Goal: Transaction & Acquisition: Download file/media

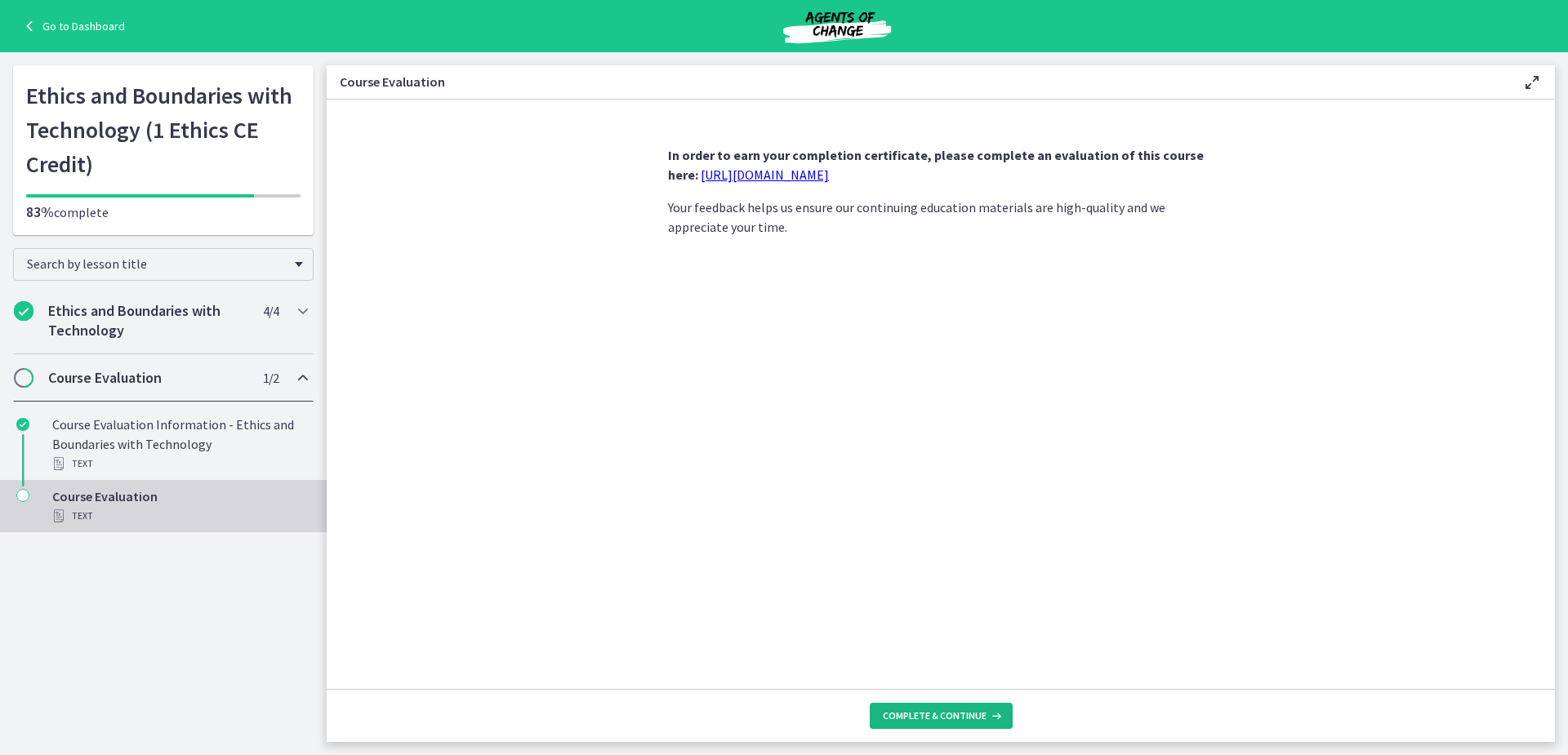
click at [973, 716] on span "Complete & continue" at bounding box center [934, 716] width 103 height 13
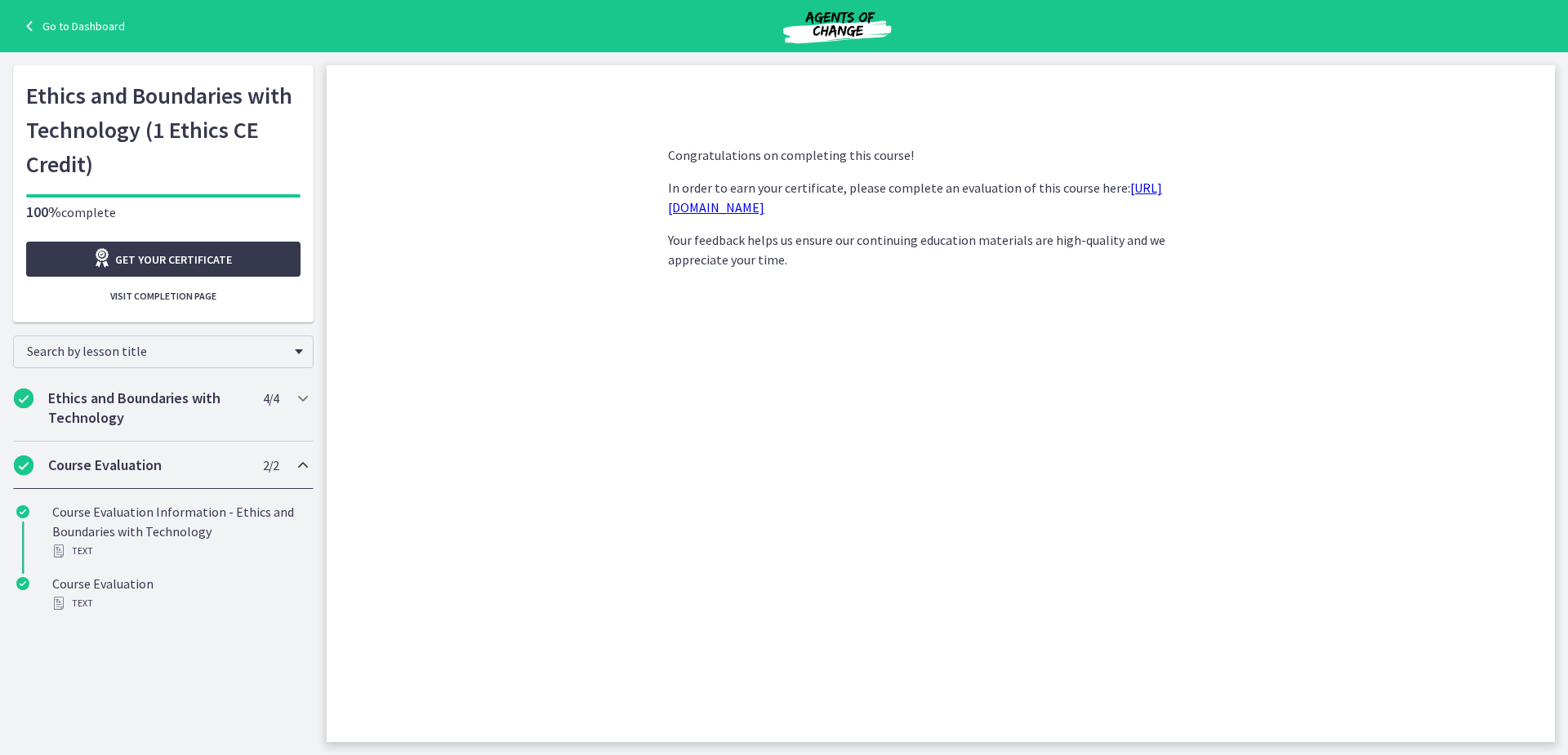
click at [749, 205] on link "https://forms.gle/UxaQBDSPwsdcMket5" at bounding box center [914, 197] width 494 height 36
click at [306, 466] on icon "Chapters" at bounding box center [303, 466] width 20 height 20
click at [165, 260] on span "Get your certificate" at bounding box center [173, 260] width 117 height 20
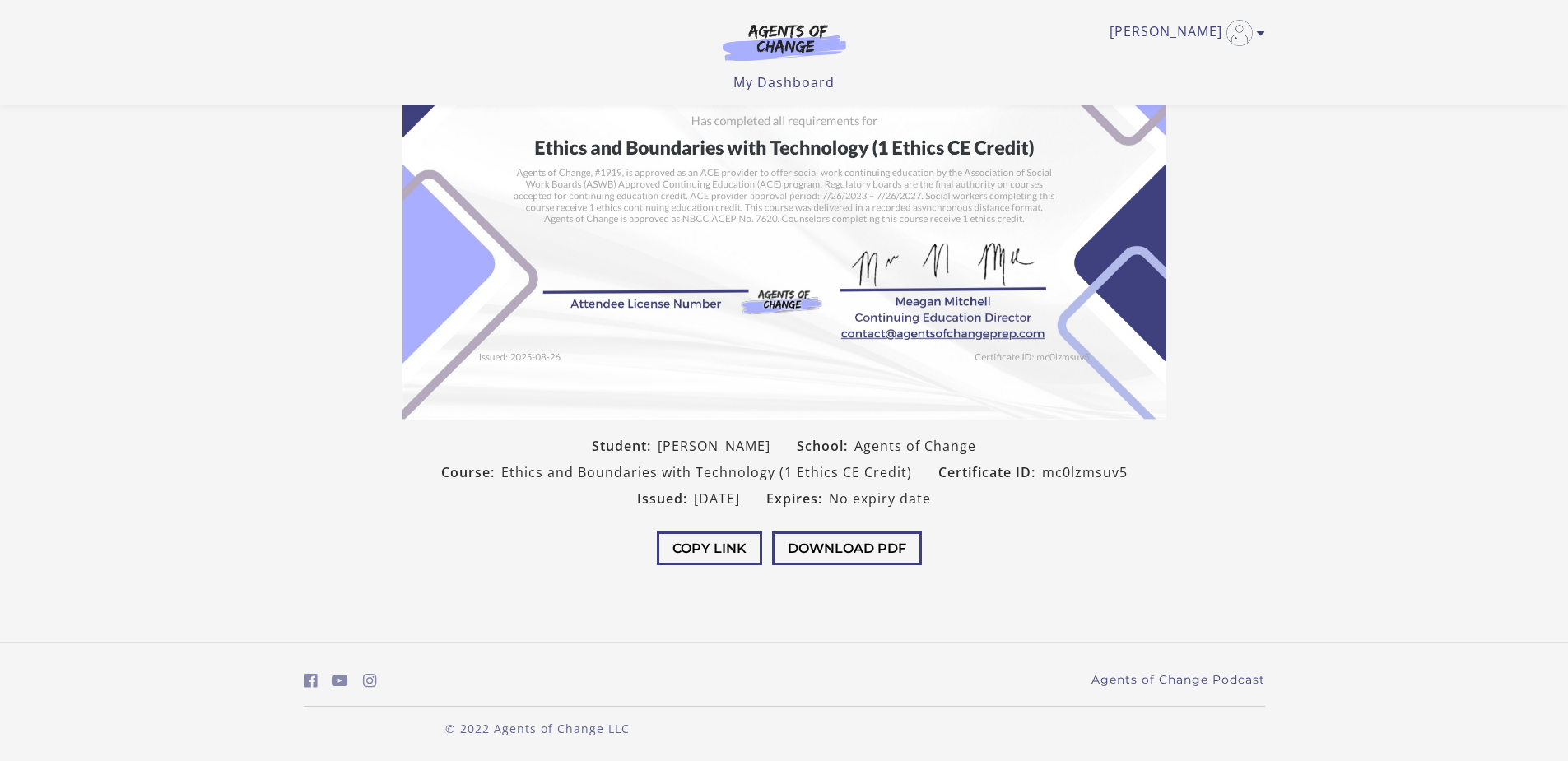
scroll to position [159, 0]
click at [849, 547] on button "Download PDF" at bounding box center [847, 548] width 150 height 33
